Goal: Task Accomplishment & Management: Use online tool/utility

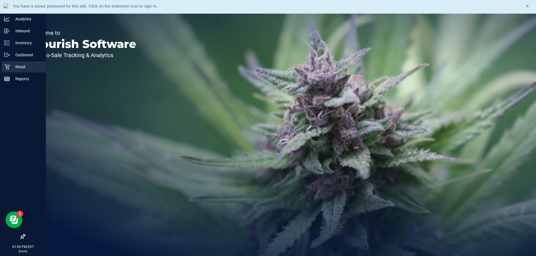
click at [18, 67] on p "Retail" at bounding box center [26, 67] width 33 height 7
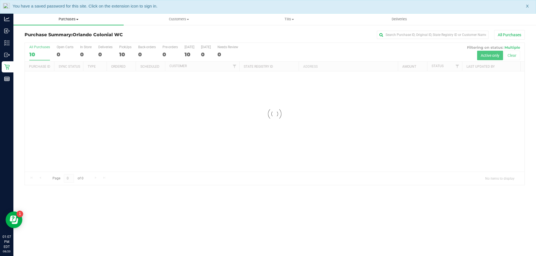
click at [73, 20] on span "Purchases" at bounding box center [68, 19] width 110 height 5
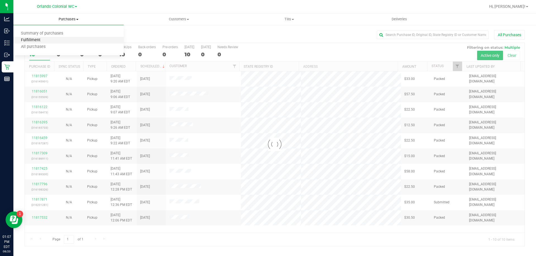
click at [39, 41] on span "Fulfillment" at bounding box center [30, 40] width 35 height 5
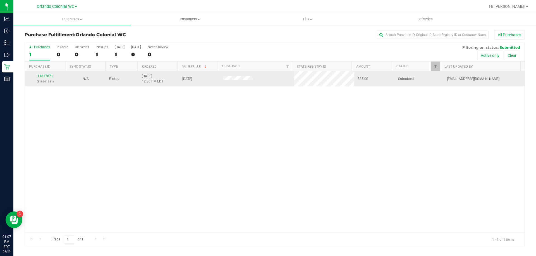
click at [45, 74] on link "11817871" at bounding box center [45, 76] width 16 height 4
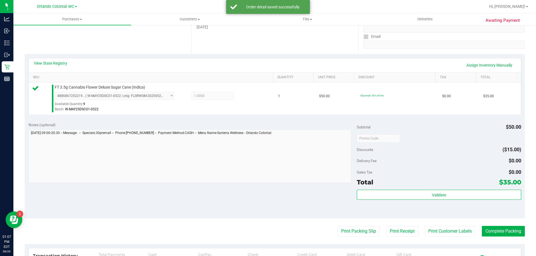
scroll to position [119, 0]
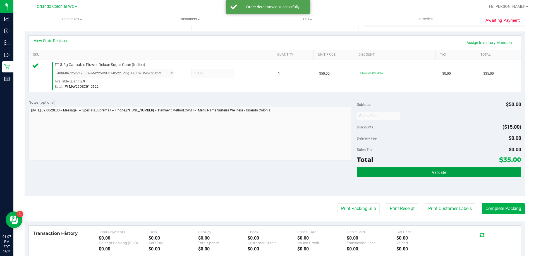
click at [437, 171] on span "Validate" at bounding box center [439, 172] width 14 height 4
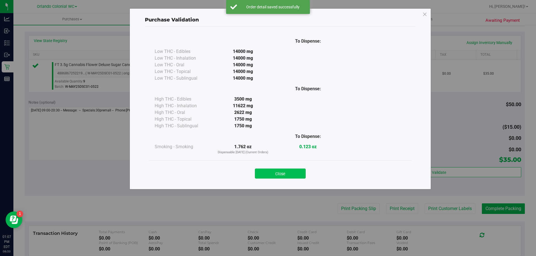
click at [304, 172] on button "Close" at bounding box center [280, 174] width 51 height 10
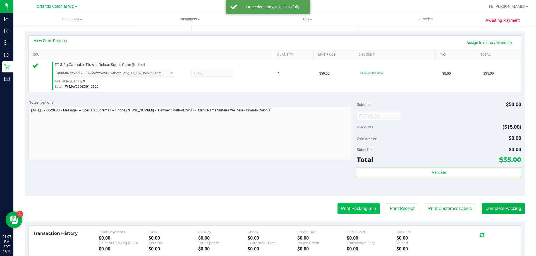
click at [359, 207] on button "Print Packing Slip" at bounding box center [358, 209] width 42 height 11
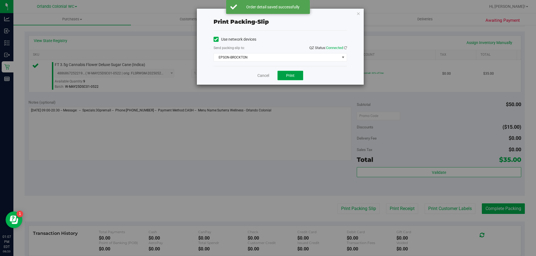
click at [294, 76] on span "Print" at bounding box center [290, 75] width 8 height 4
click at [358, 12] on icon "button" at bounding box center [358, 13] width 4 height 7
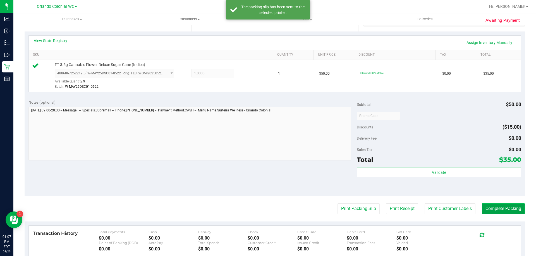
click at [511, 207] on button "Complete Packing" at bounding box center [503, 209] width 43 height 11
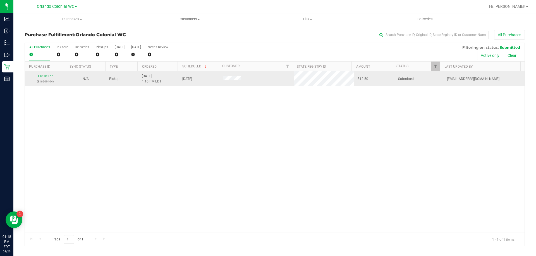
click at [44, 74] on link "11818177" at bounding box center [45, 76] width 16 height 4
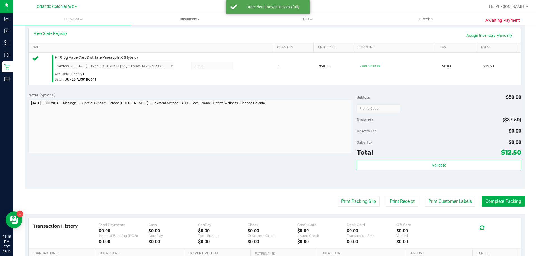
scroll to position [139, 0]
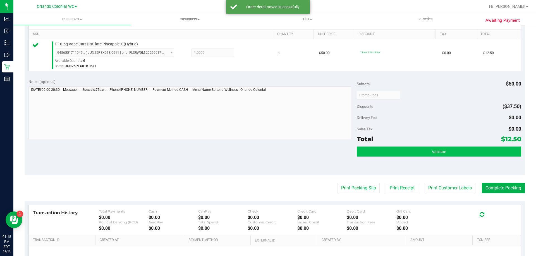
click at [433, 148] on button "Validate" at bounding box center [439, 152] width 164 height 10
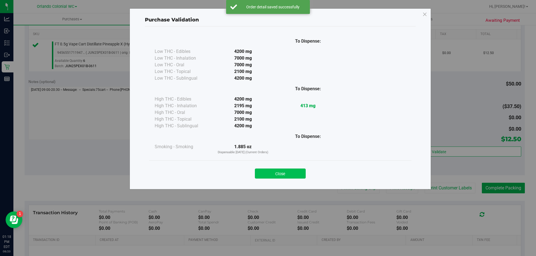
click at [275, 171] on button "Close" at bounding box center [280, 174] width 51 height 10
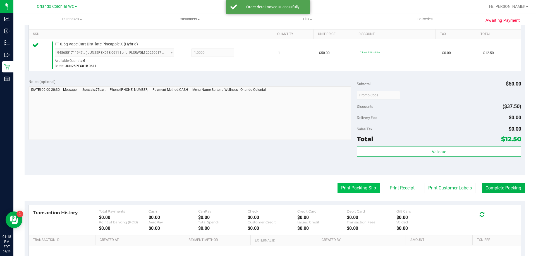
click at [357, 185] on button "Print Packing Slip" at bounding box center [358, 188] width 42 height 11
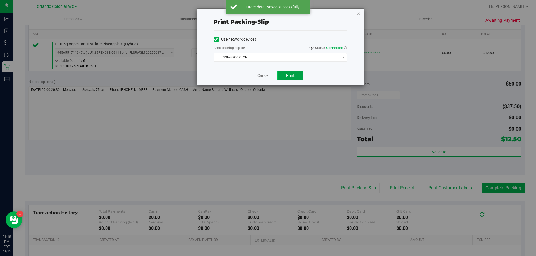
click at [294, 80] on button "Print" at bounding box center [290, 75] width 26 height 9
click at [360, 4] on div "Print packing-slip Use network devices Send packing-slip to: QZ Status: Connect…" at bounding box center [270, 128] width 540 height 256
click at [358, 13] on icon "button" at bounding box center [358, 13] width 4 height 7
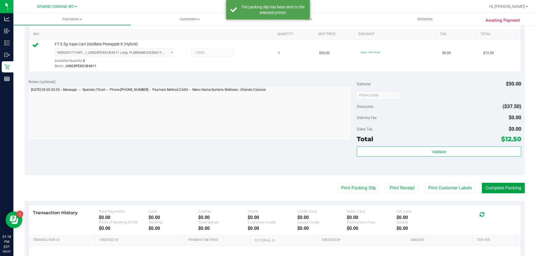
click at [503, 185] on button "Complete Packing" at bounding box center [503, 188] width 43 height 11
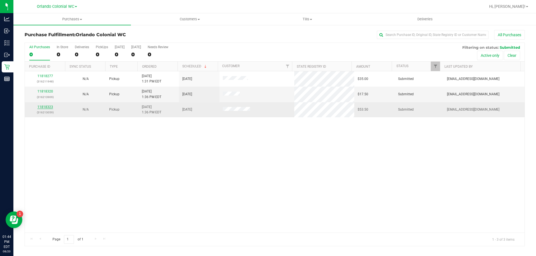
click at [42, 109] on link "11818323" at bounding box center [45, 107] width 16 height 4
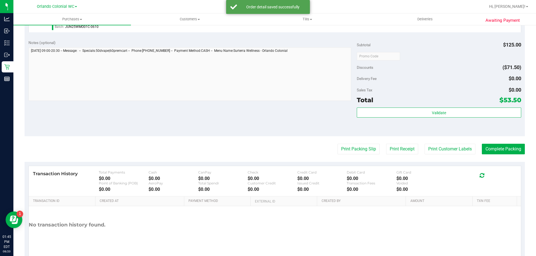
scroll to position [210, 0]
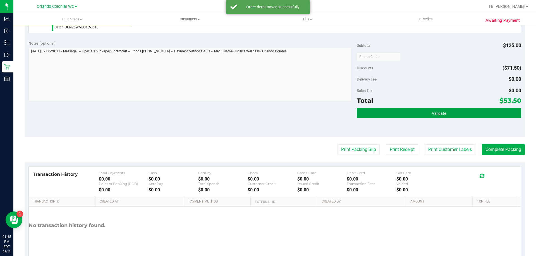
click at [417, 113] on button "Validate" at bounding box center [439, 113] width 164 height 10
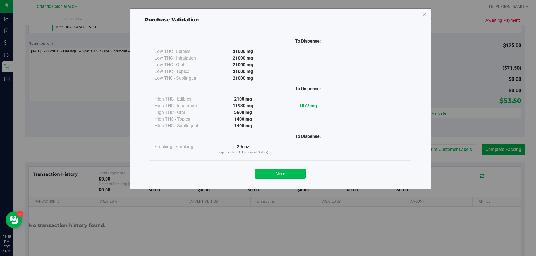
click at [281, 172] on button "Close" at bounding box center [280, 174] width 51 height 10
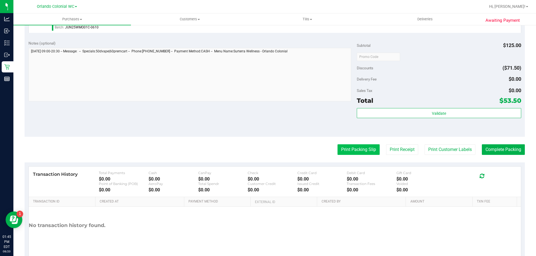
click at [353, 153] on button "Print Packing Slip" at bounding box center [358, 150] width 42 height 11
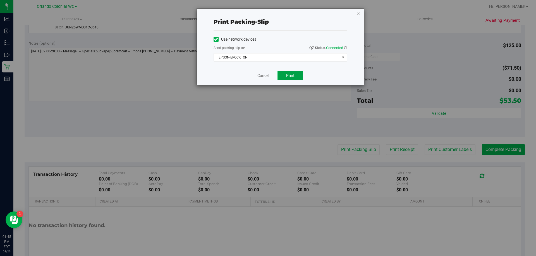
click at [282, 71] on button "Print" at bounding box center [290, 75] width 26 height 9
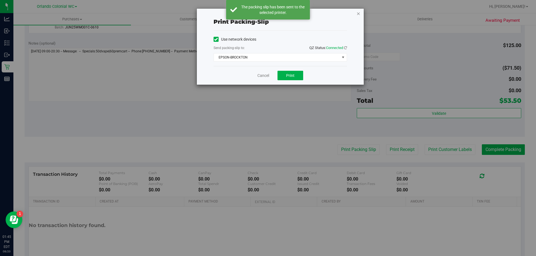
click at [358, 12] on icon "button" at bounding box center [358, 13] width 4 height 7
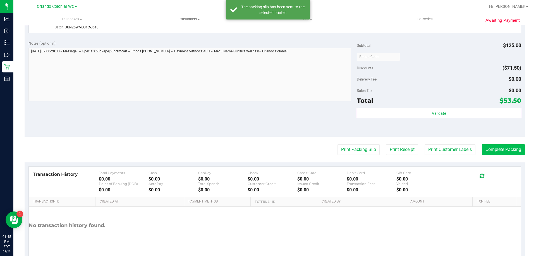
click at [502, 151] on button "Complete Packing" at bounding box center [503, 150] width 43 height 11
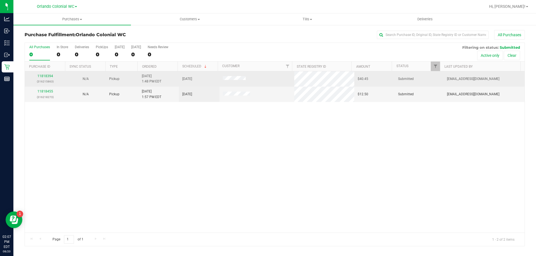
click at [47, 78] on div "11818394 (316215863)" at bounding box center [45, 79] width 34 height 11
click at [49, 76] on link "11818394" at bounding box center [45, 76] width 16 height 4
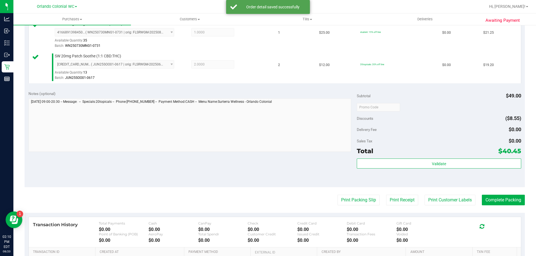
scroll to position [159, 0]
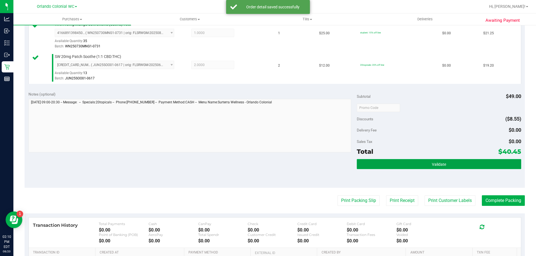
click at [442, 161] on button "Validate" at bounding box center [439, 164] width 164 height 10
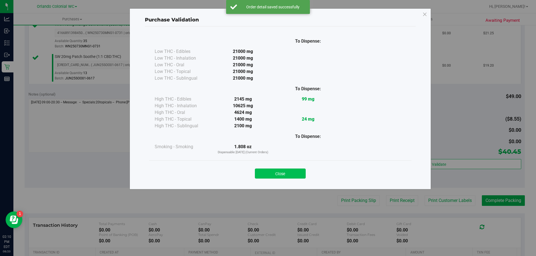
click at [278, 171] on button "Close" at bounding box center [280, 174] width 51 height 10
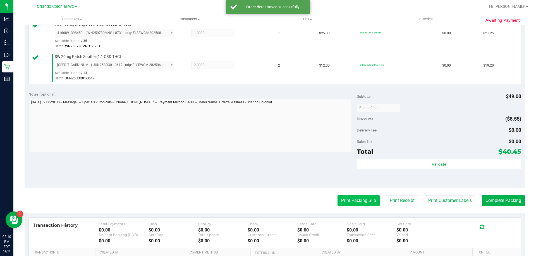
click at [362, 205] on button "Print Packing Slip" at bounding box center [358, 201] width 42 height 11
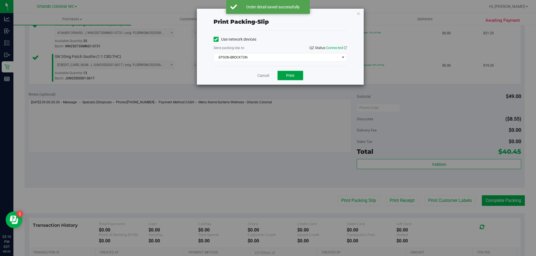
click at [285, 79] on button "Print" at bounding box center [290, 75] width 26 height 9
click at [359, 10] on icon "button" at bounding box center [358, 13] width 4 height 7
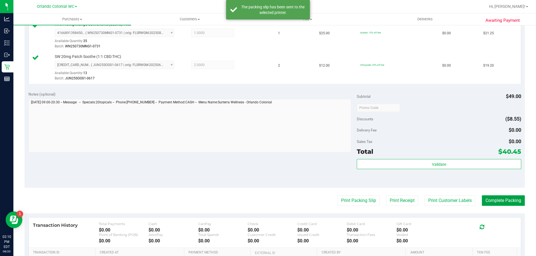
click at [499, 201] on button "Complete Packing" at bounding box center [503, 201] width 43 height 11
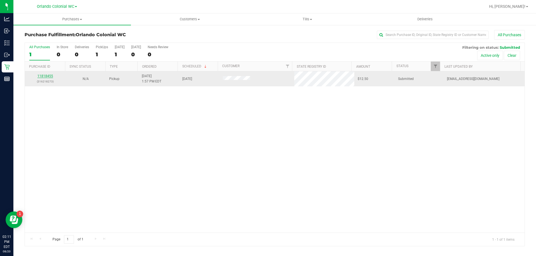
click at [39, 78] on link "11818455" at bounding box center [45, 76] width 16 height 4
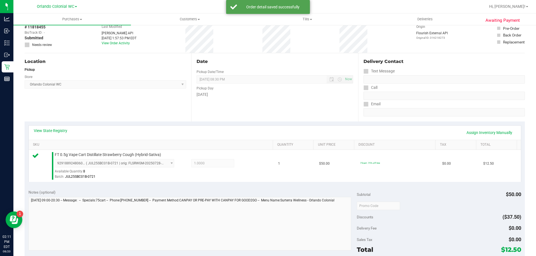
scroll to position [56, 0]
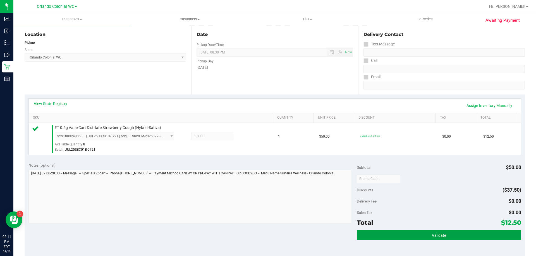
click at [419, 237] on button "Validate" at bounding box center [439, 235] width 164 height 10
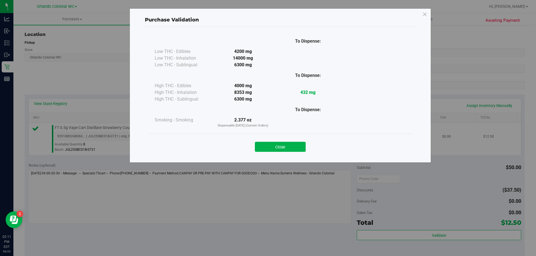
drag, startPoint x: 291, startPoint y: 147, endPoint x: 304, endPoint y: 148, distance: 12.6
click at [292, 148] on button "Close" at bounding box center [280, 147] width 51 height 10
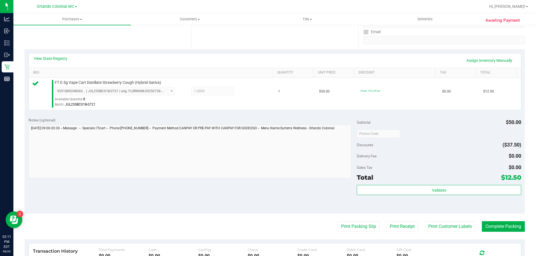
scroll to position [139, 0]
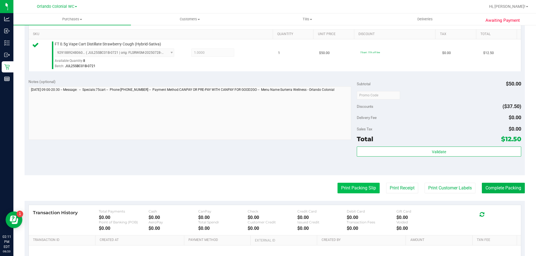
click at [364, 187] on button "Print Packing Slip" at bounding box center [358, 188] width 42 height 11
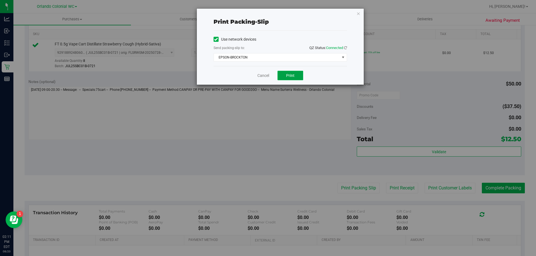
click at [295, 74] on button "Print" at bounding box center [290, 75] width 26 height 9
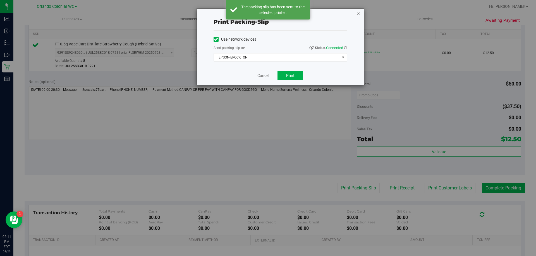
click at [359, 13] on icon "button" at bounding box center [358, 13] width 4 height 7
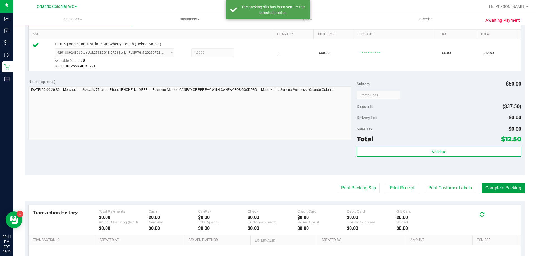
click at [494, 187] on button "Complete Packing" at bounding box center [503, 188] width 43 height 11
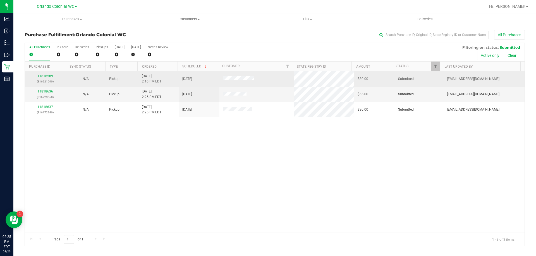
click at [49, 76] on link "11818589" at bounding box center [45, 76] width 16 height 4
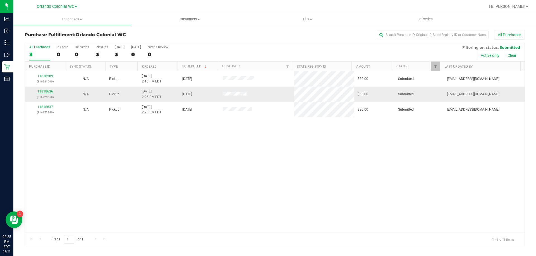
click at [45, 92] on link "11818636" at bounding box center [45, 92] width 16 height 4
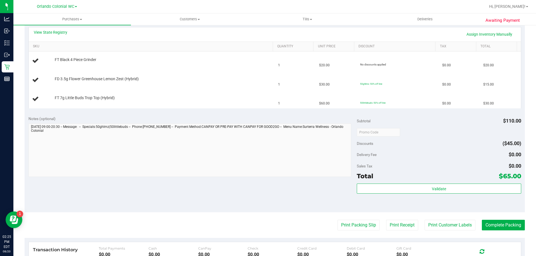
scroll to position [139, 0]
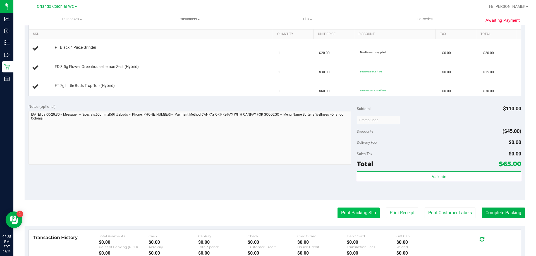
click at [355, 211] on button "Print Packing Slip" at bounding box center [358, 213] width 42 height 11
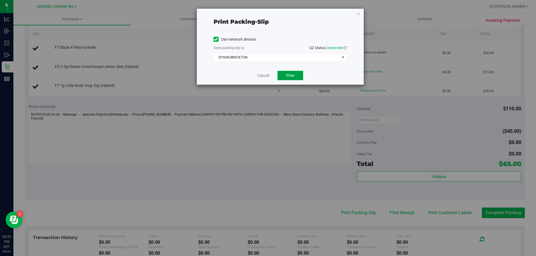
click at [291, 75] on span "Print" at bounding box center [290, 75] width 8 height 4
click at [360, 13] on icon "button" at bounding box center [358, 13] width 4 height 7
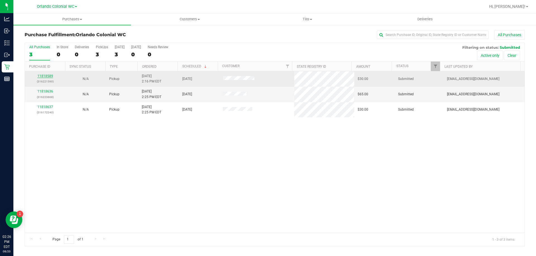
click at [45, 76] on link "11818589" at bounding box center [45, 76] width 16 height 4
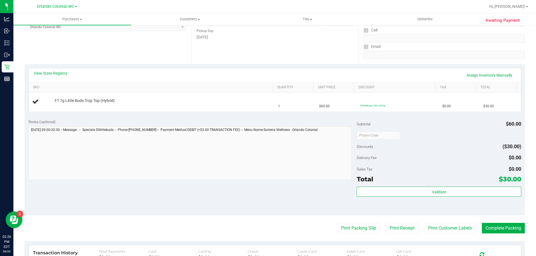
scroll to position [89, 0]
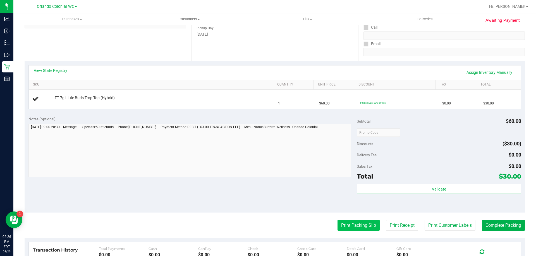
click at [351, 222] on button "Print Packing Slip" at bounding box center [358, 225] width 42 height 11
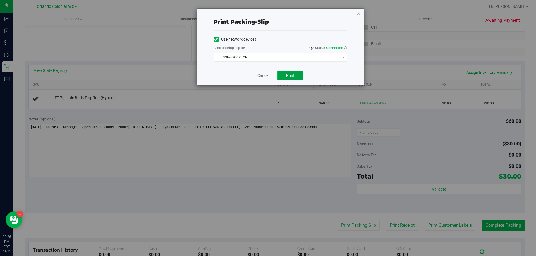
click at [298, 72] on button "Print" at bounding box center [290, 75] width 26 height 9
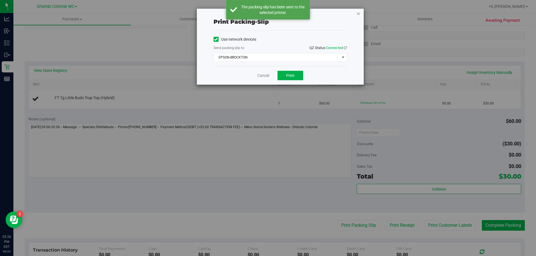
click at [358, 11] on icon "button" at bounding box center [358, 13] width 4 height 7
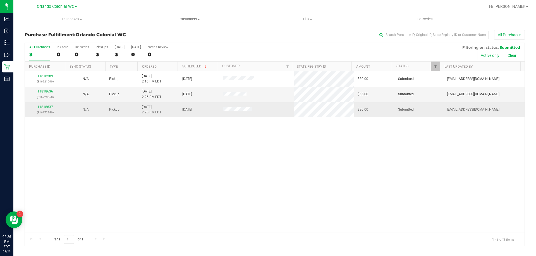
click at [43, 107] on link "11818637" at bounding box center [45, 107] width 16 height 4
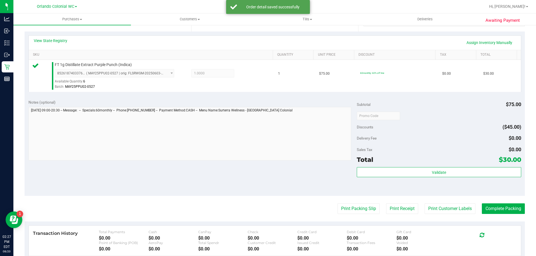
scroll to position [124, 0]
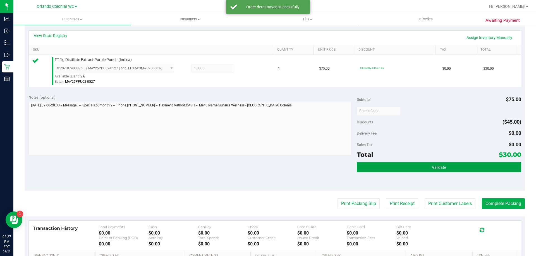
click at [429, 172] on button "Validate" at bounding box center [439, 167] width 164 height 10
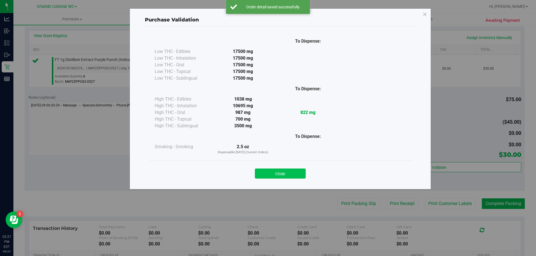
click at [286, 178] on button "Close" at bounding box center [280, 174] width 51 height 10
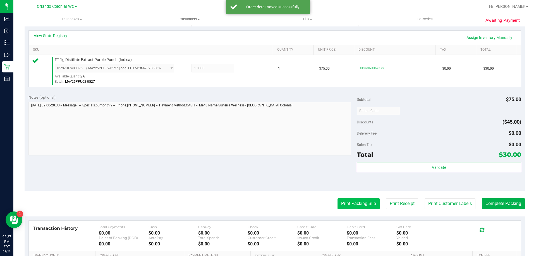
click at [358, 202] on button "Print Packing Slip" at bounding box center [358, 204] width 42 height 11
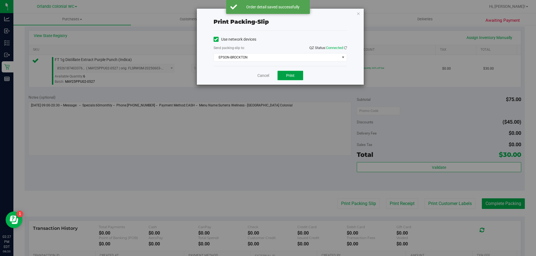
click at [294, 77] on button "Print" at bounding box center [290, 75] width 26 height 9
click at [356, 15] on icon "button" at bounding box center [358, 13] width 4 height 7
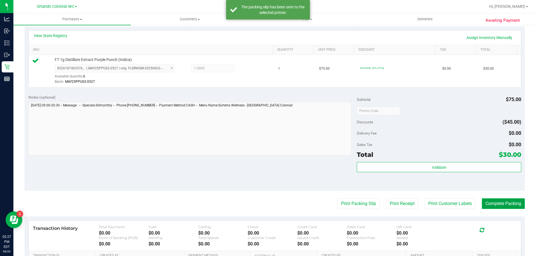
click at [495, 202] on button "Complete Packing" at bounding box center [503, 204] width 43 height 11
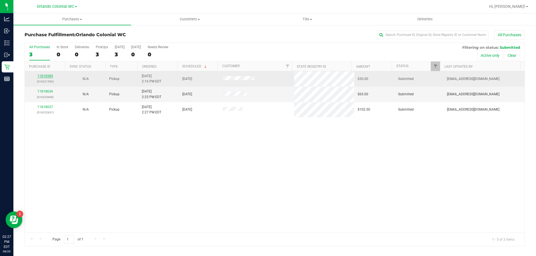
click at [47, 75] on link "11818589" at bounding box center [45, 76] width 16 height 4
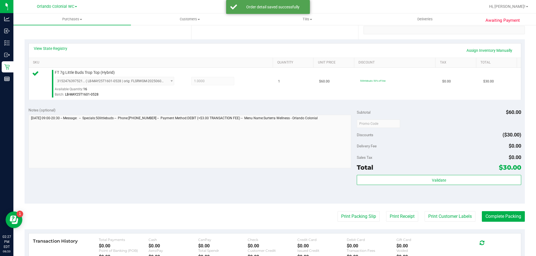
scroll to position [115, 0]
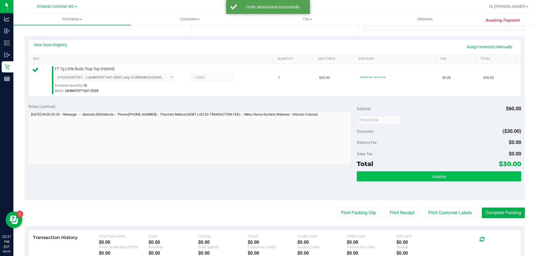
click at [434, 178] on span "Validate" at bounding box center [439, 177] width 14 height 4
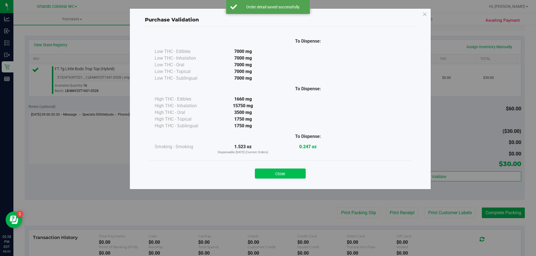
click at [289, 171] on button "Close" at bounding box center [280, 174] width 51 height 10
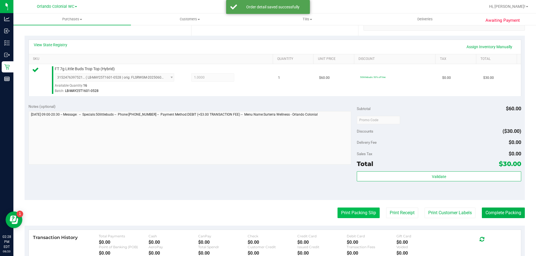
click at [358, 213] on button "Print Packing Slip" at bounding box center [358, 213] width 42 height 11
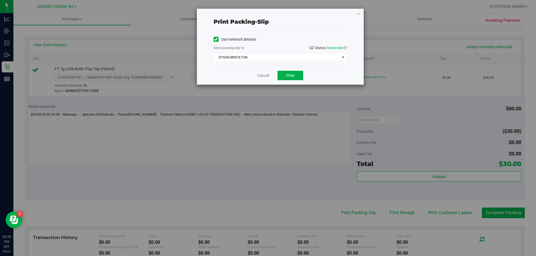
click at [350, 18] on div "Print packing-slip Use network devices Send packing-slip to: QZ Status: Connect…" at bounding box center [280, 47] width 167 height 76
click at [358, 13] on icon "button" at bounding box center [358, 13] width 4 height 7
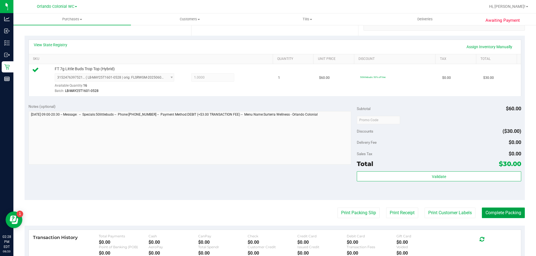
click at [506, 209] on button "Complete Packing" at bounding box center [503, 213] width 43 height 11
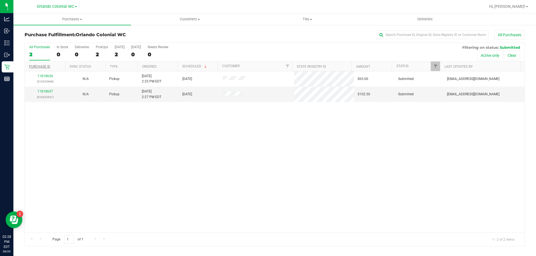
click at [47, 67] on link "Purchase ID" at bounding box center [39, 67] width 21 height 4
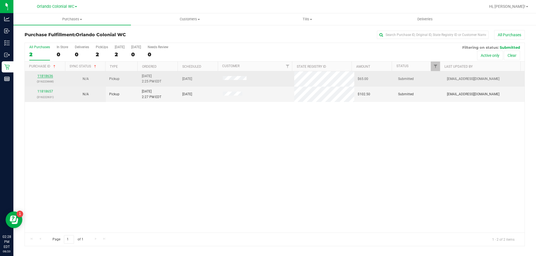
click at [47, 76] on link "11818636" at bounding box center [45, 76] width 16 height 4
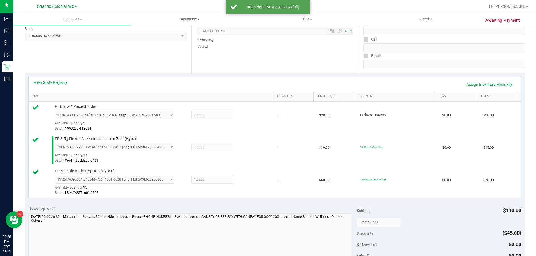
scroll to position [171, 0]
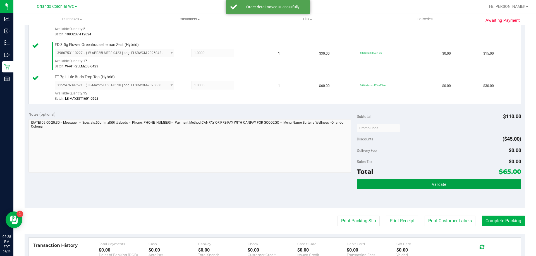
click at [448, 188] on button "Validate" at bounding box center [439, 184] width 164 height 10
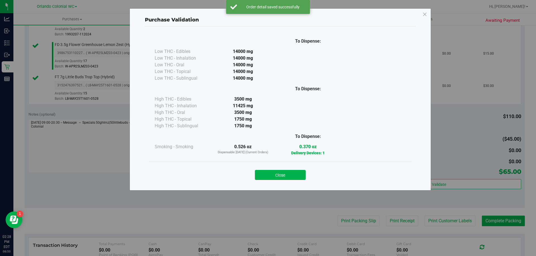
click at [290, 189] on div "Purchase Validation To Dispense: Low THC - Edibles 14000 mg" at bounding box center [279, 99] width 301 height 182
click at [286, 179] on button "Close" at bounding box center [280, 175] width 51 height 10
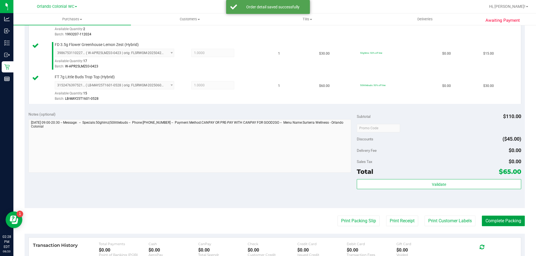
click at [503, 223] on button "Complete Packing" at bounding box center [503, 221] width 43 height 11
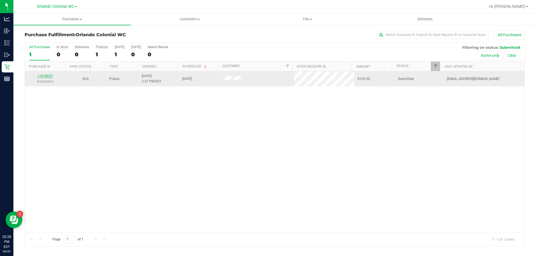
click at [52, 75] on link "11818657" at bounding box center [45, 76] width 16 height 4
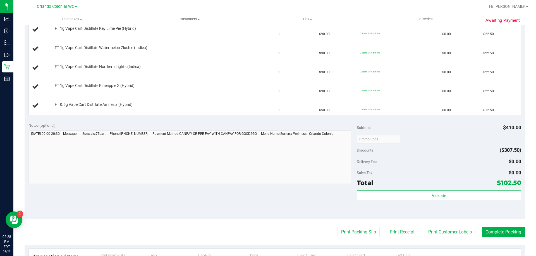
scroll to position [156, 0]
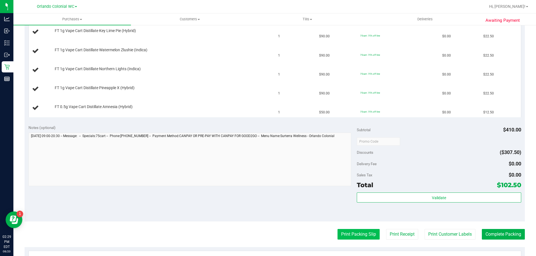
click at [359, 233] on button "Print Packing Slip" at bounding box center [358, 234] width 42 height 11
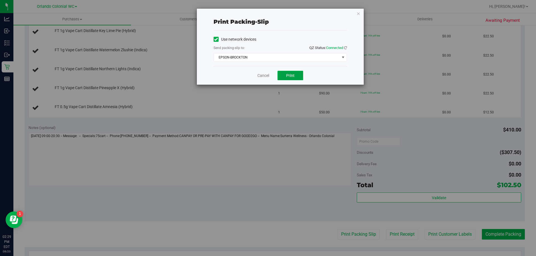
click at [301, 72] on button "Print" at bounding box center [290, 75] width 26 height 9
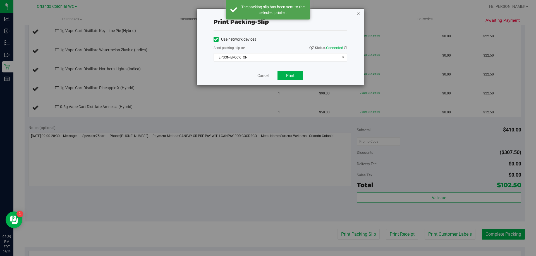
click at [359, 13] on icon "button" at bounding box center [358, 13] width 4 height 7
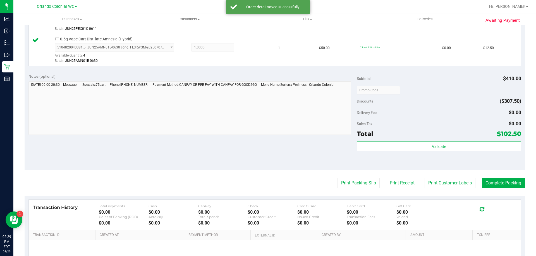
scroll to position [272, 0]
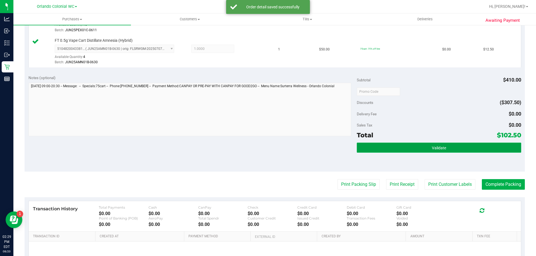
click at [430, 151] on button "Validate" at bounding box center [439, 148] width 164 height 10
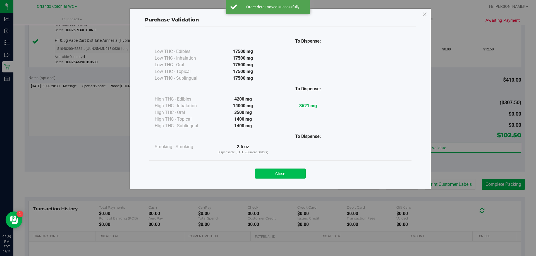
click at [275, 177] on button "Close" at bounding box center [280, 174] width 51 height 10
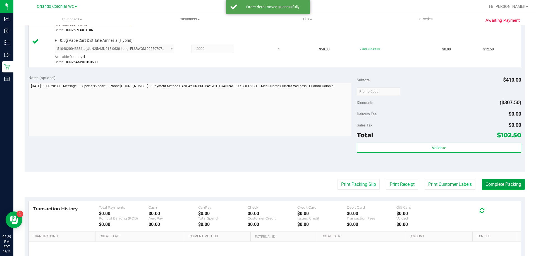
click at [506, 185] on button "Complete Packing" at bounding box center [503, 184] width 43 height 11
